Goal: Task Accomplishment & Management: Use online tool/utility

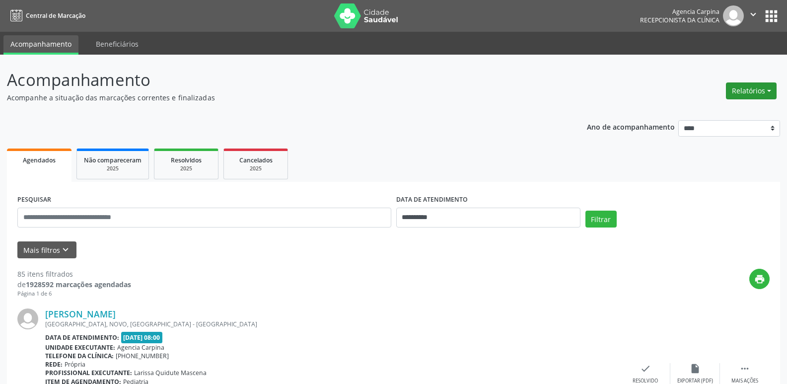
click at [748, 87] on button "Relatórios" at bounding box center [751, 90] width 51 height 17
click at [724, 114] on link "Agendamentos" at bounding box center [724, 112] width 107 height 14
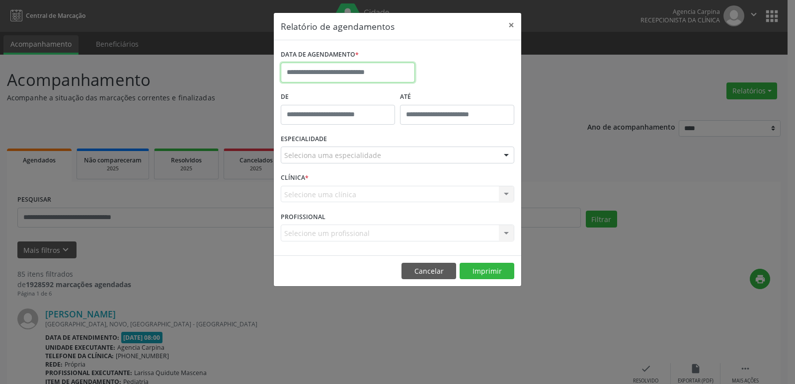
click at [324, 68] on input "text" at bounding box center [348, 73] width 134 height 20
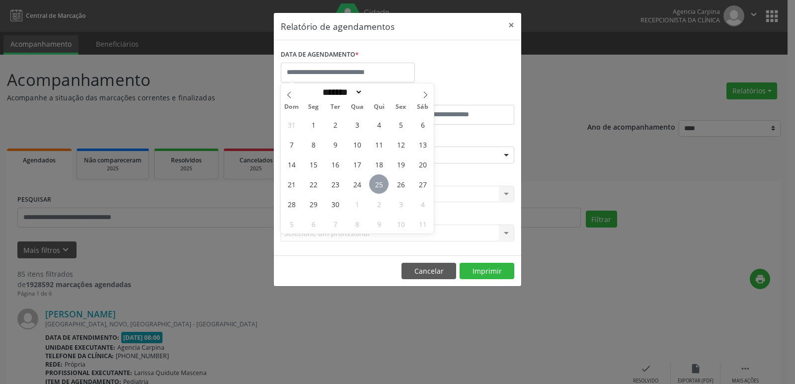
click at [383, 181] on span "25" at bounding box center [378, 183] width 19 height 19
type input "**********"
click at [383, 181] on span "25" at bounding box center [378, 183] width 19 height 19
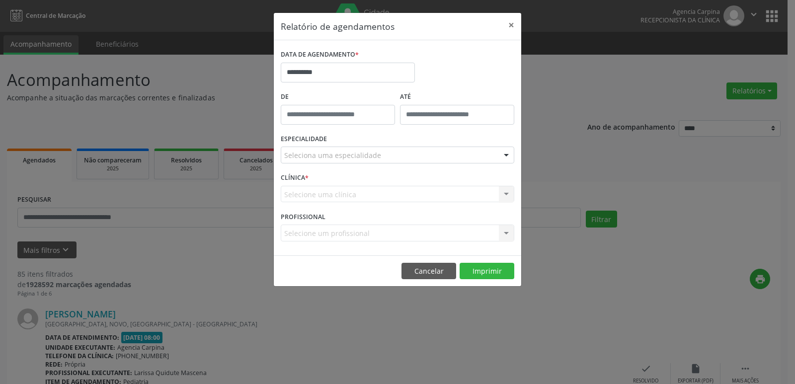
click at [384, 155] on div "Seleciona uma especialidade" at bounding box center [398, 155] width 234 height 17
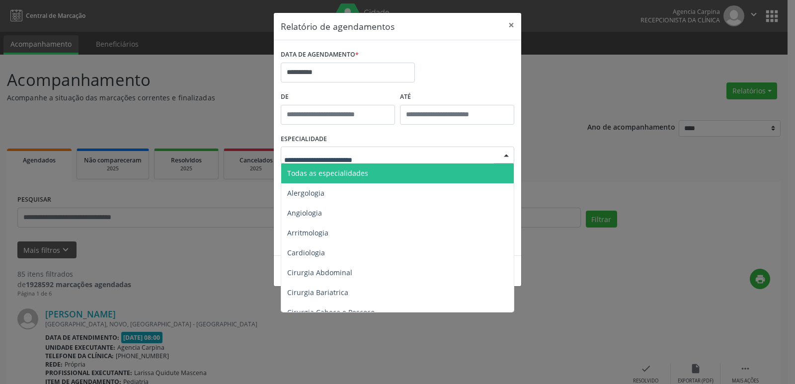
click at [369, 171] on span "Todas as especialidades" at bounding box center [398, 173] width 234 height 20
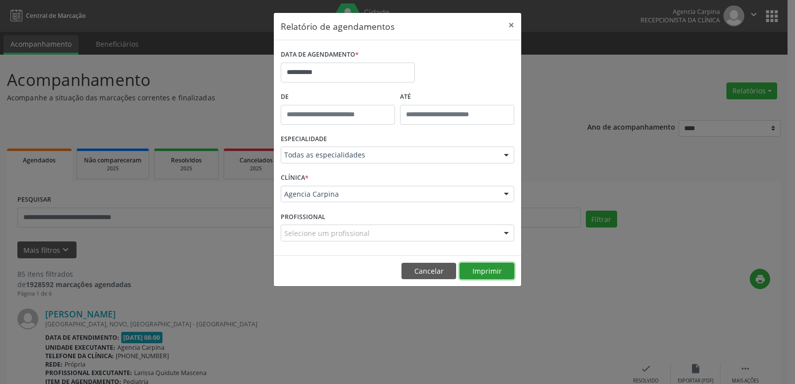
click at [478, 272] on button "Imprimir" at bounding box center [487, 271] width 55 height 17
click at [343, 72] on input "**********" at bounding box center [348, 73] width 134 height 20
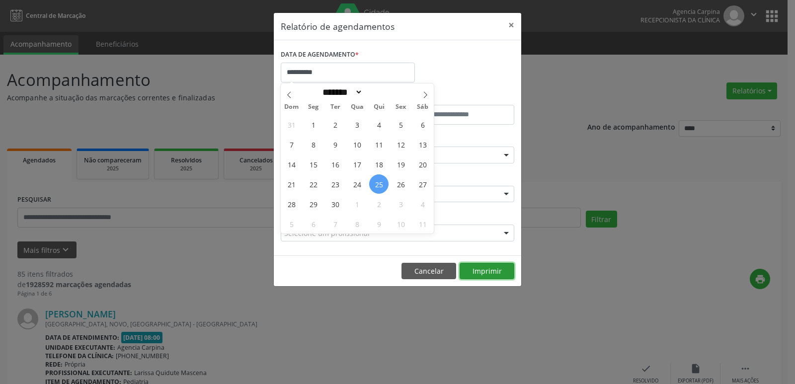
click at [483, 272] on button "Imprimir" at bounding box center [487, 271] width 55 height 17
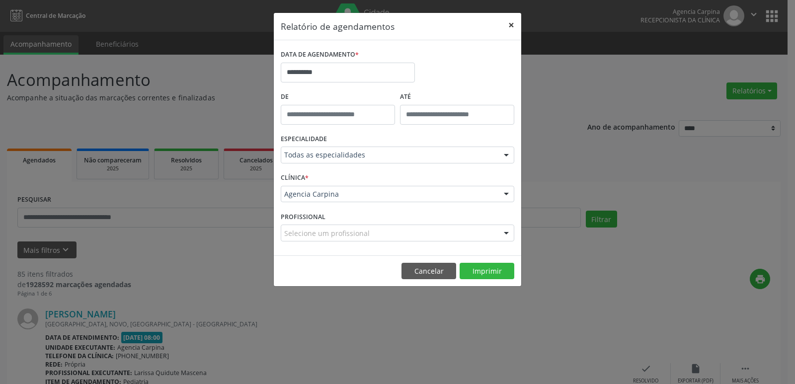
click at [511, 24] on button "×" at bounding box center [511, 25] width 20 height 24
